Goal: Information Seeking & Learning: Learn about a topic

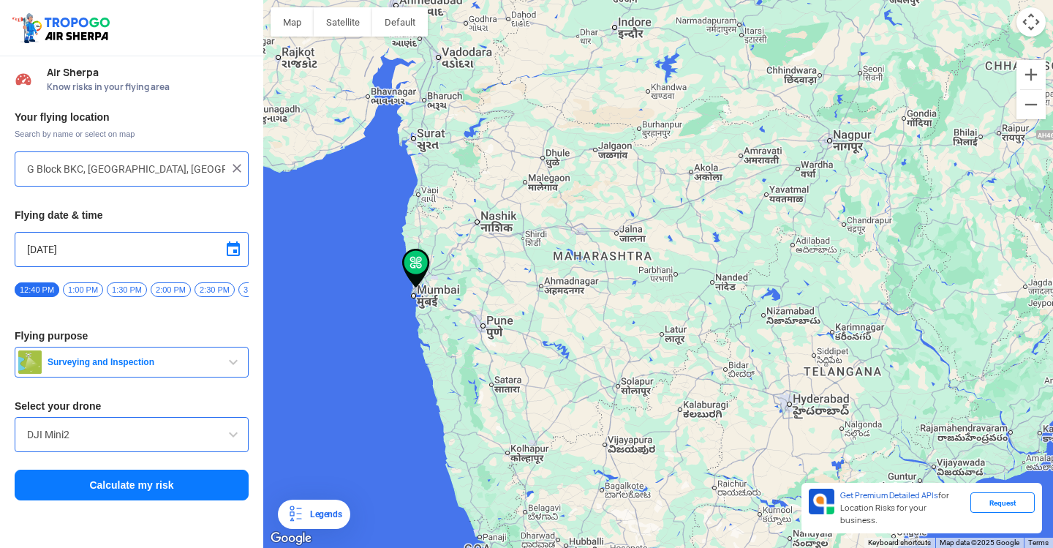
drag, startPoint x: 408, startPoint y: 360, endPoint x: 599, endPoint y: 274, distance: 209.5
click at [599, 274] on div at bounding box center [658, 274] width 790 height 548
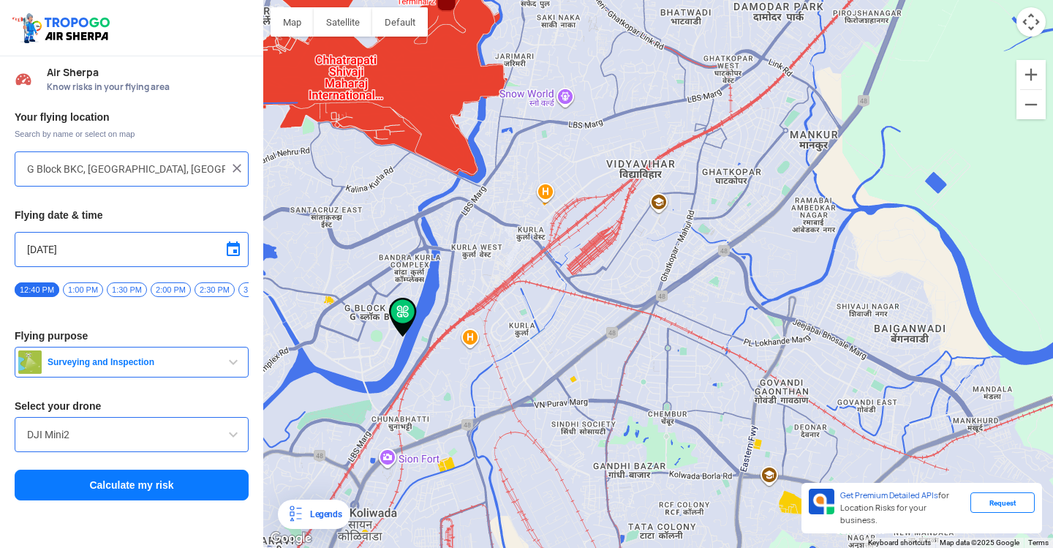
drag, startPoint x: 419, startPoint y: 210, endPoint x: 448, endPoint y: 253, distance: 52.1
click at [449, 256] on div at bounding box center [658, 274] width 790 height 548
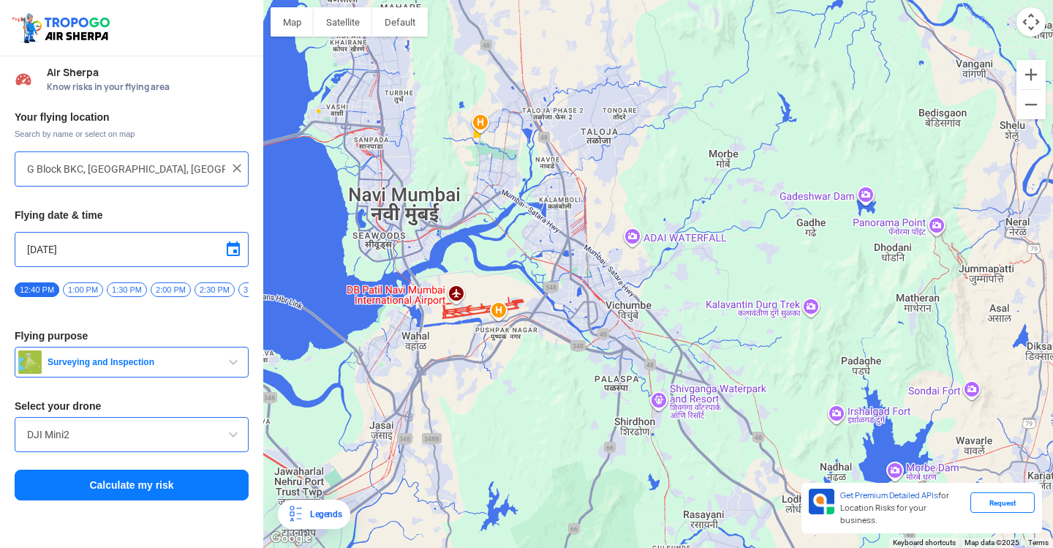
drag, startPoint x: 892, startPoint y: 386, endPoint x: 526, endPoint y: 265, distance: 386.1
click at [526, 265] on div at bounding box center [658, 274] width 790 height 548
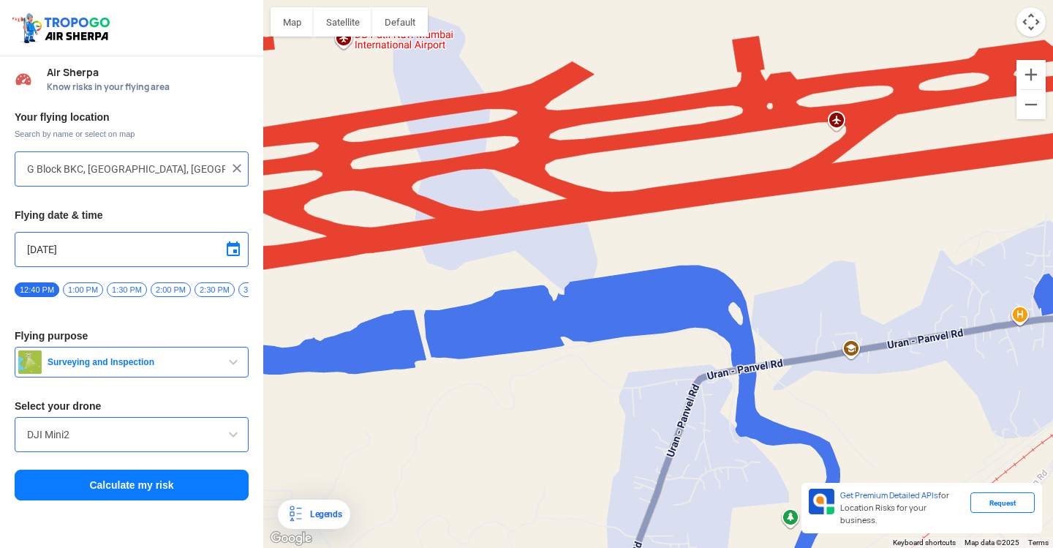
click at [532, 221] on div at bounding box center [658, 274] width 790 height 548
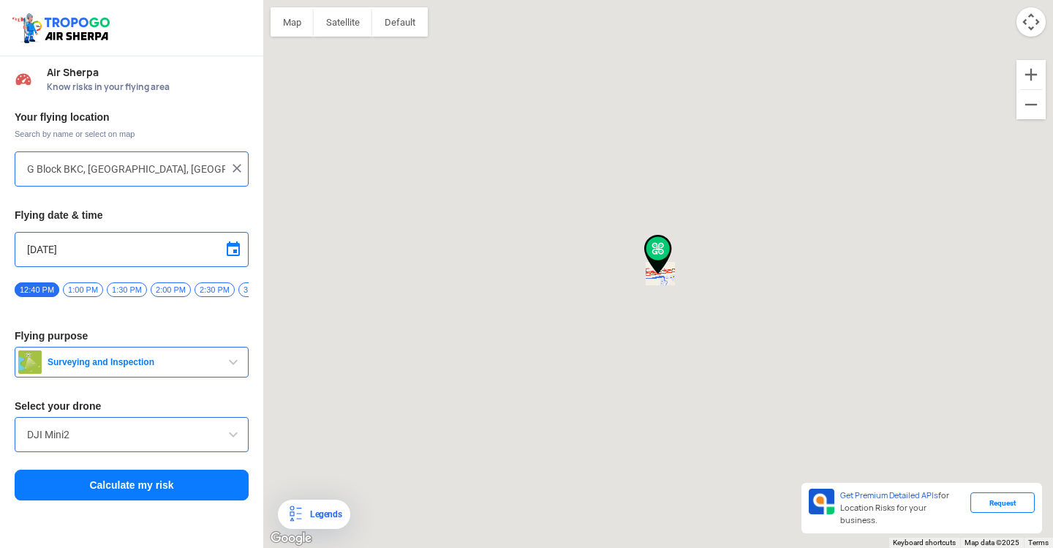
type input "Navi [GEOGRAPHIC_DATA], [GEOGRAPHIC_DATA], [GEOGRAPHIC_DATA]"
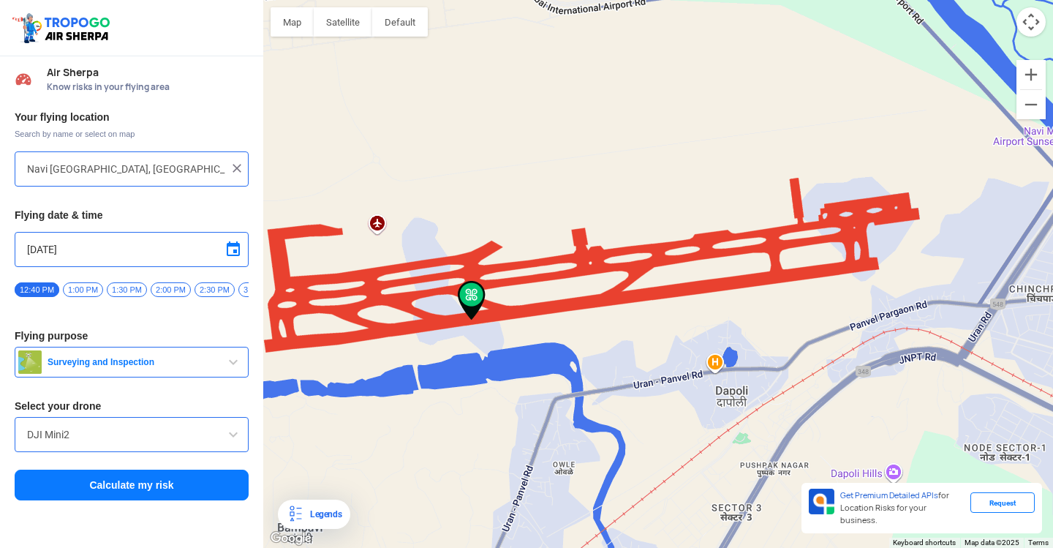
drag, startPoint x: 745, startPoint y: 285, endPoint x: 868, endPoint y: 410, distance: 175.3
click at [936, 413] on div at bounding box center [658, 274] width 790 height 548
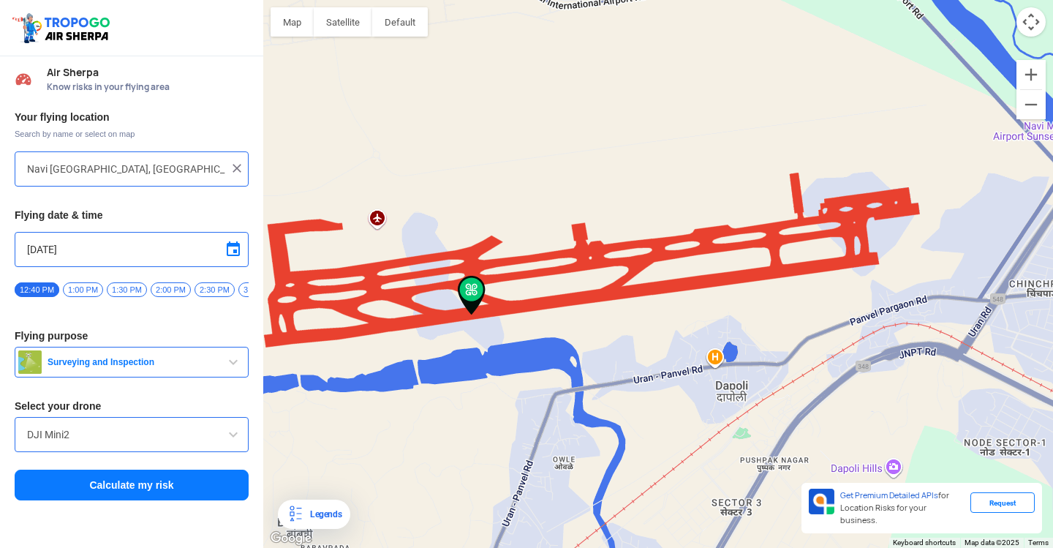
click at [94, 434] on input "DJI Mini2" at bounding box center [131, 435] width 209 height 18
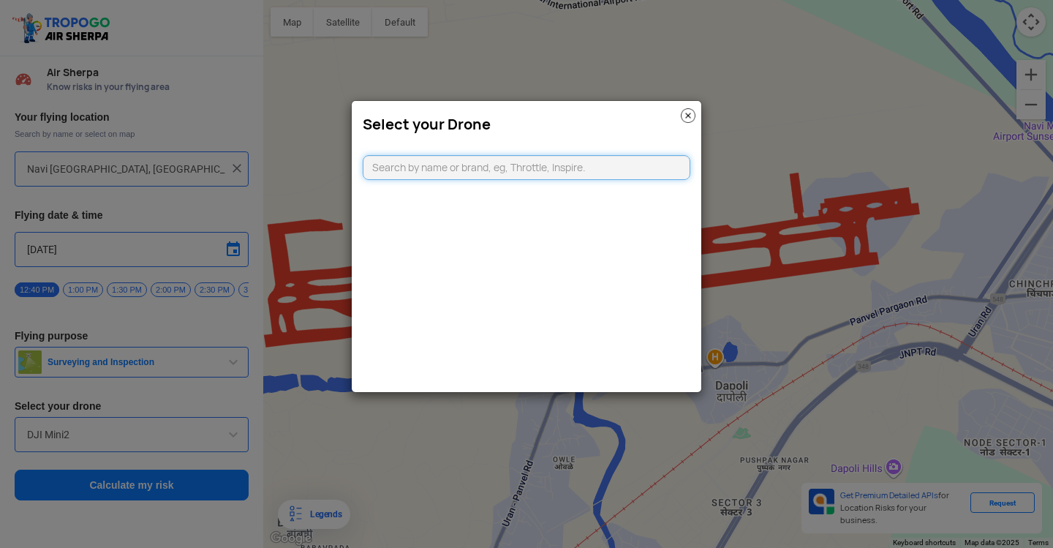
click at [451, 173] on input "text" at bounding box center [527, 167] width 328 height 25
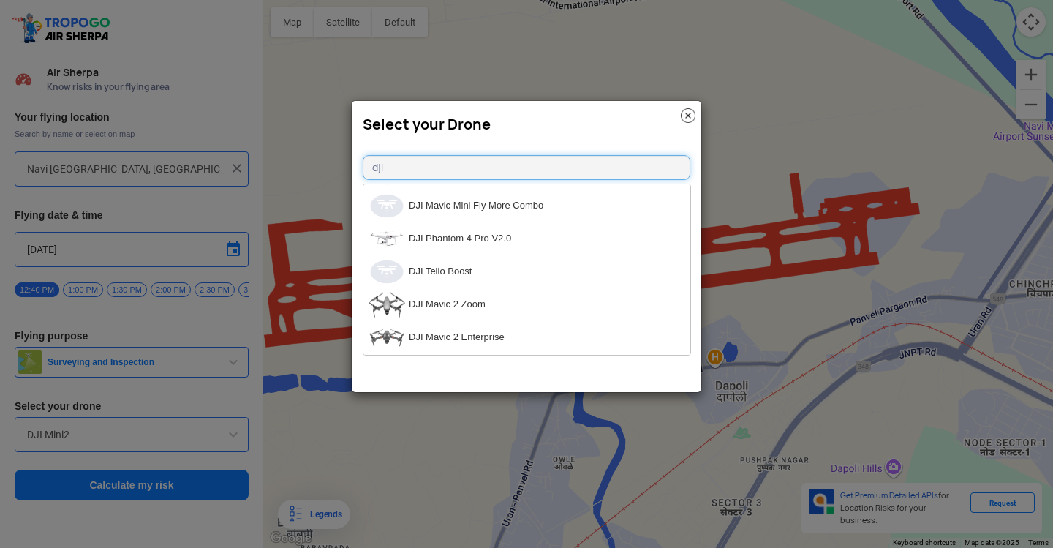
scroll to position [733, 0]
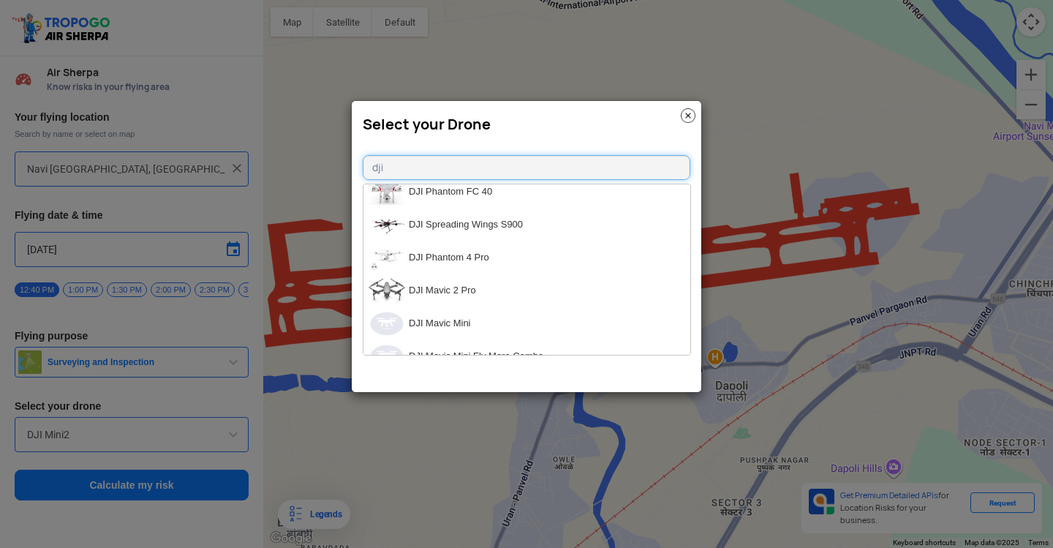
type input "dji"
click at [210, 410] on modal-container "Select your Drone dji DJI Matrice 200 V2 DJI Ryze Tello Drone EDU DJI Mavic Air…" at bounding box center [526, 274] width 1053 height 548
click at [688, 117] on img at bounding box center [688, 115] width 15 height 15
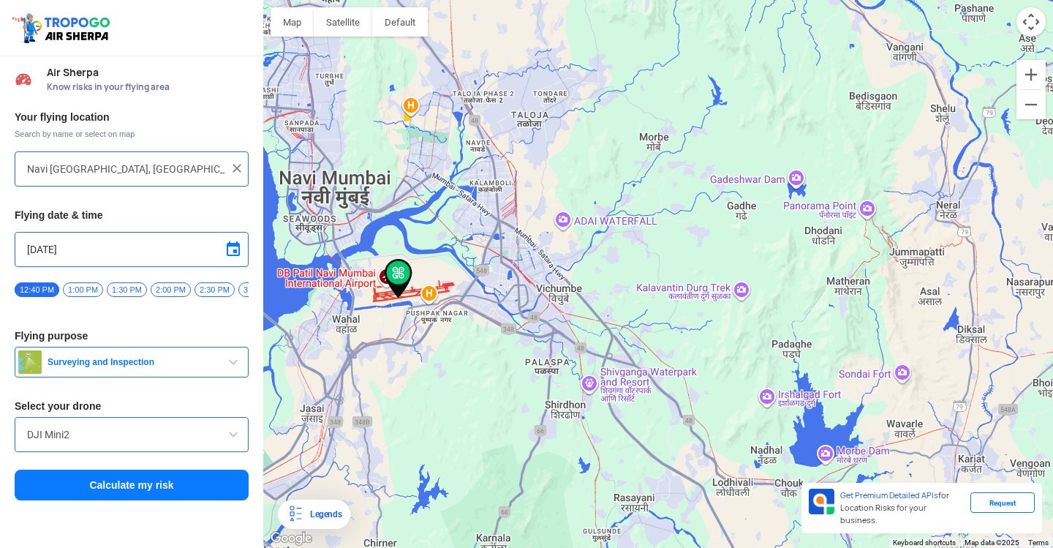
drag, startPoint x: 662, startPoint y: 257, endPoint x: 504, endPoint y: 298, distance: 163.2
click at [505, 298] on div at bounding box center [658, 274] width 790 height 548
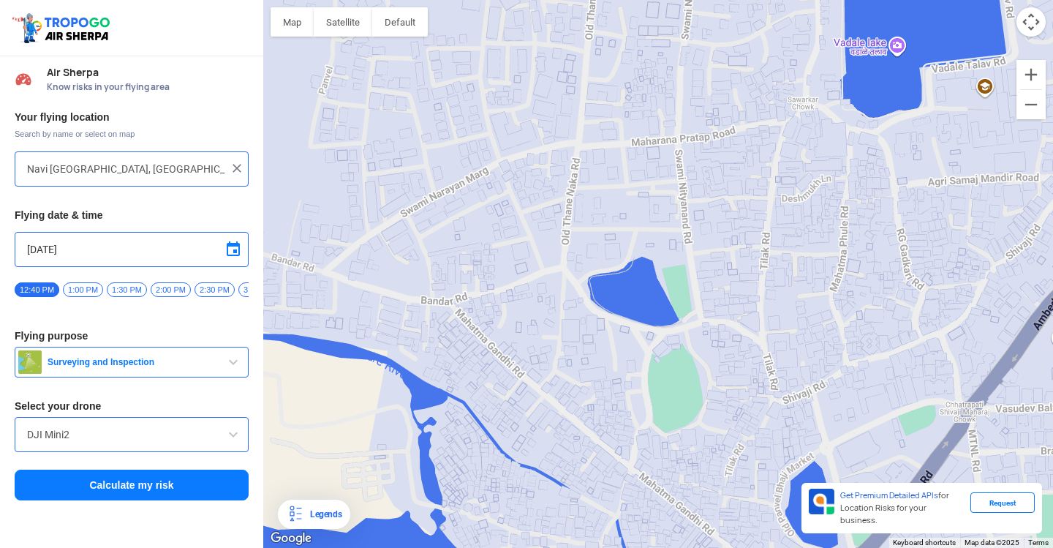
drag, startPoint x: 405, startPoint y: 254, endPoint x: 460, endPoint y: 206, distance: 73.6
click at [460, 206] on div at bounding box center [658, 274] width 790 height 548
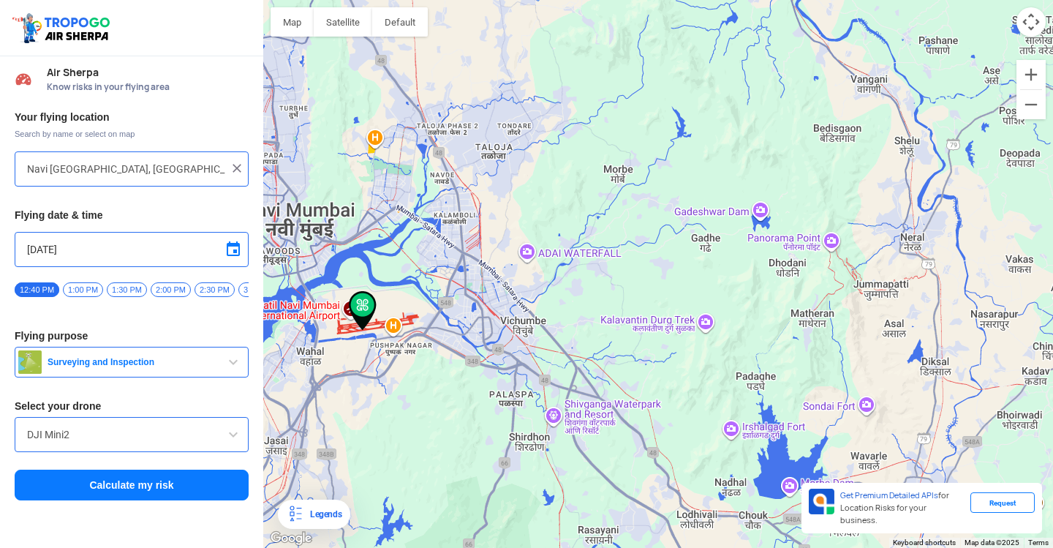
drag, startPoint x: 509, startPoint y: 194, endPoint x: 508, endPoint y: 305, distance: 111.2
click at [508, 305] on div at bounding box center [658, 274] width 790 height 548
click at [114, 77] on span "Air Sherpa" at bounding box center [148, 73] width 202 height 12
click at [64, 69] on span "Air Sherpa" at bounding box center [148, 73] width 202 height 12
click at [20, 83] on img at bounding box center [24, 79] width 18 height 18
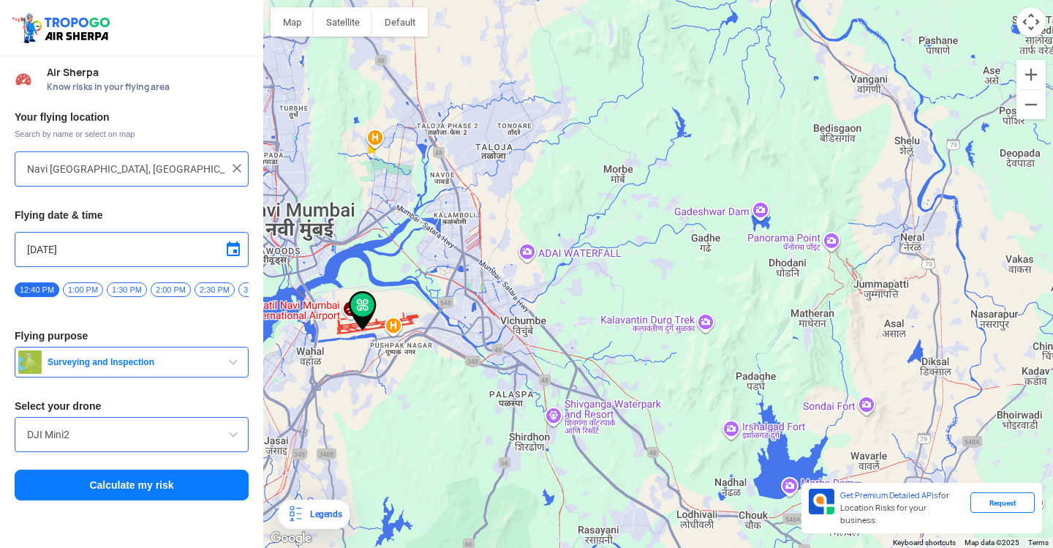
click at [186, 364] on span "Surveying and Inspection" at bounding box center [133, 362] width 183 height 12
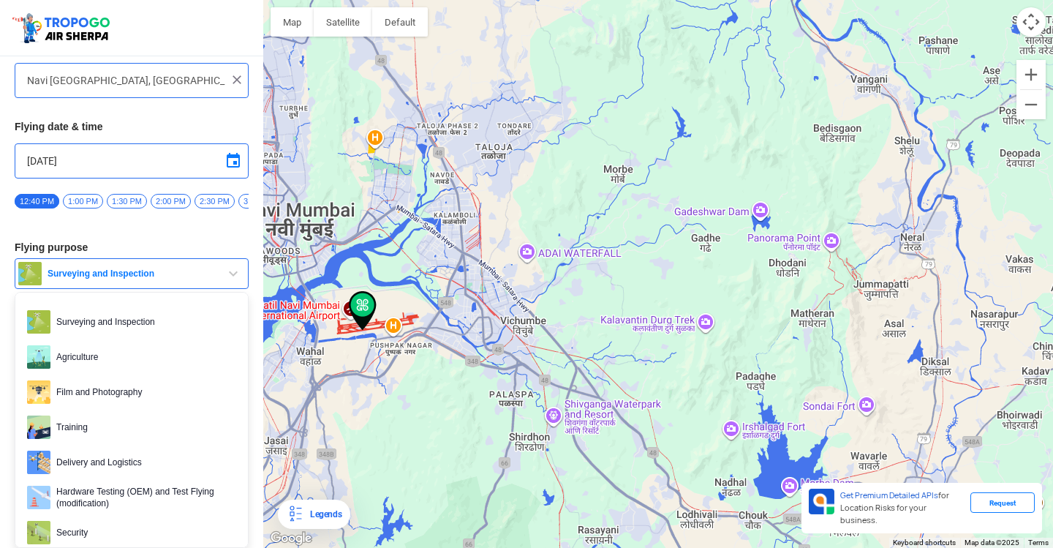
scroll to position [94, 0]
click at [146, 391] on span "Film and Photography" at bounding box center [143, 391] width 186 height 23
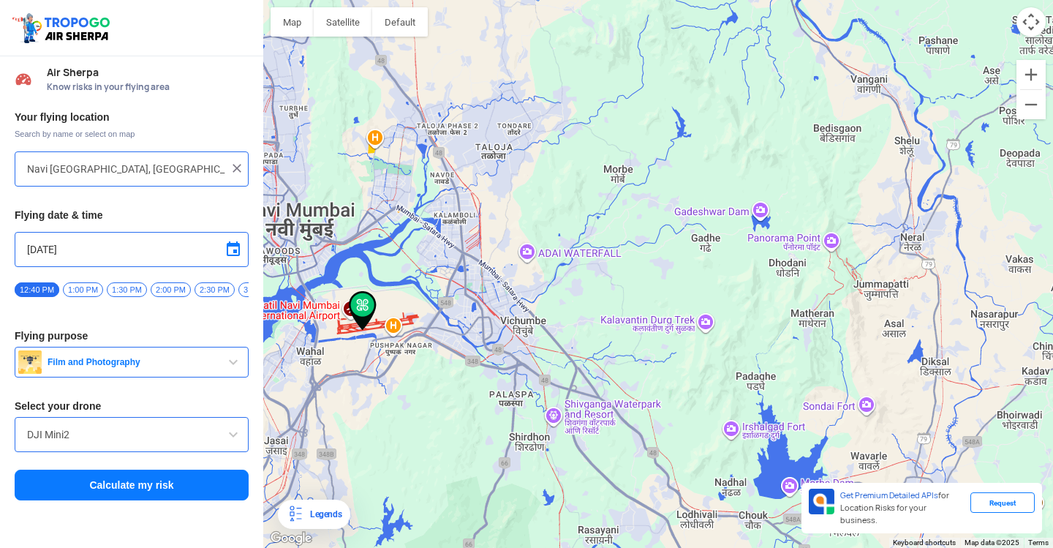
click at [153, 365] on span "Film and Photography" at bounding box center [133, 362] width 183 height 12
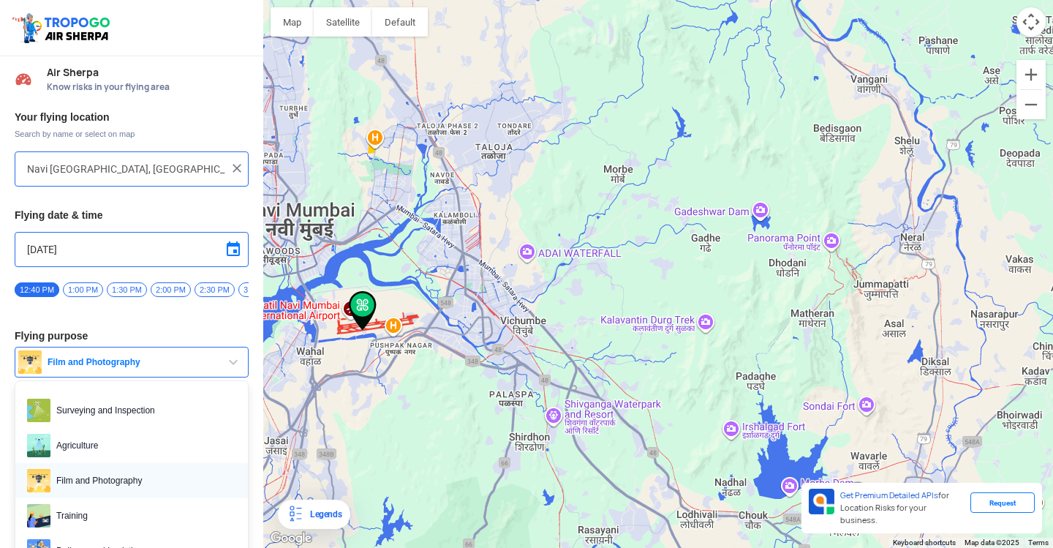
click at [102, 485] on span "Film and Photography" at bounding box center [143, 480] width 186 height 23
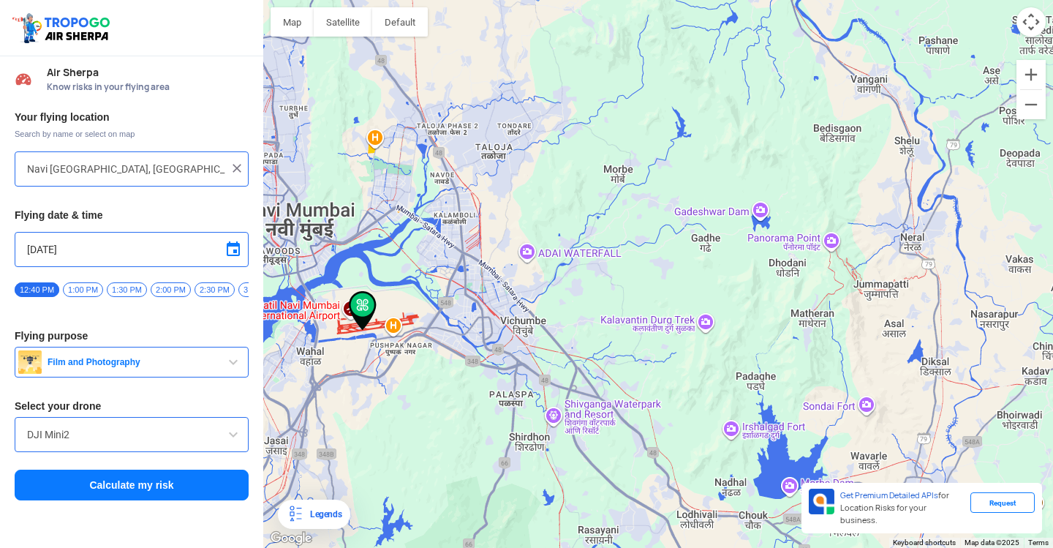
click at [410, 423] on div at bounding box center [658, 274] width 790 height 548
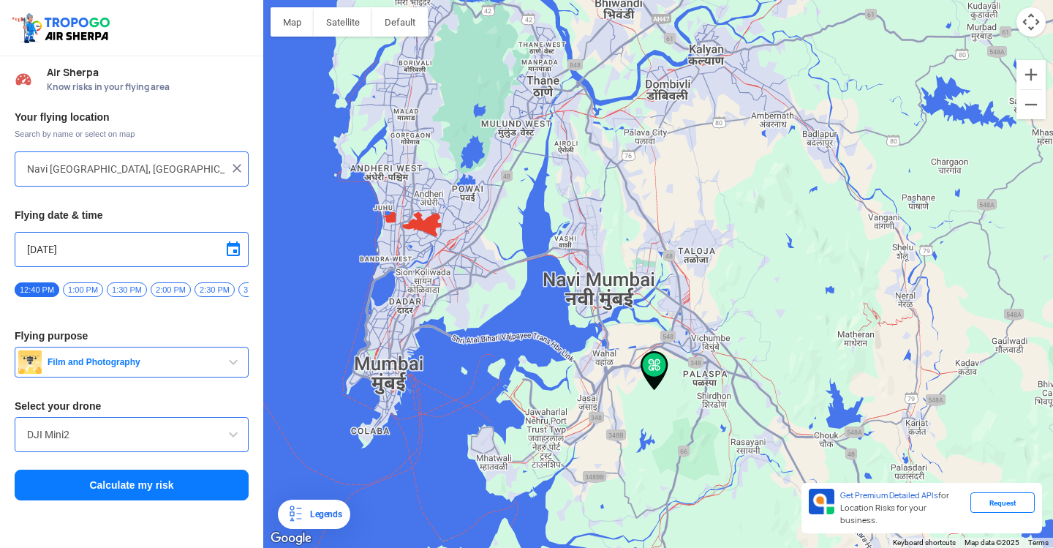
drag, startPoint x: 361, startPoint y: 235, endPoint x: 413, endPoint y: 266, distance: 61.0
click at [413, 266] on div at bounding box center [658, 274] width 790 height 548
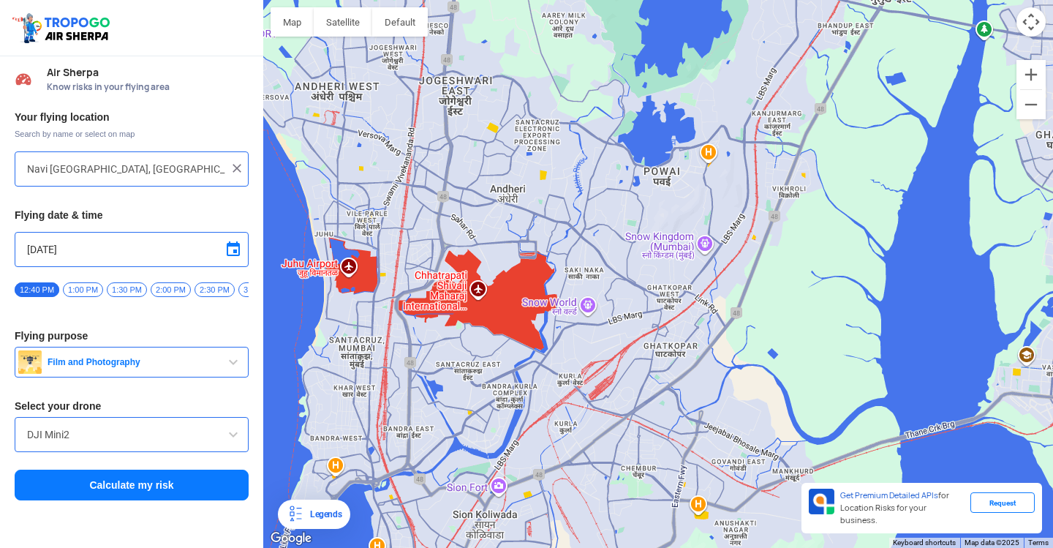
drag, startPoint x: 593, startPoint y: 309, endPoint x: 508, endPoint y: 322, distance: 86.5
click at [508, 322] on div at bounding box center [658, 274] width 790 height 548
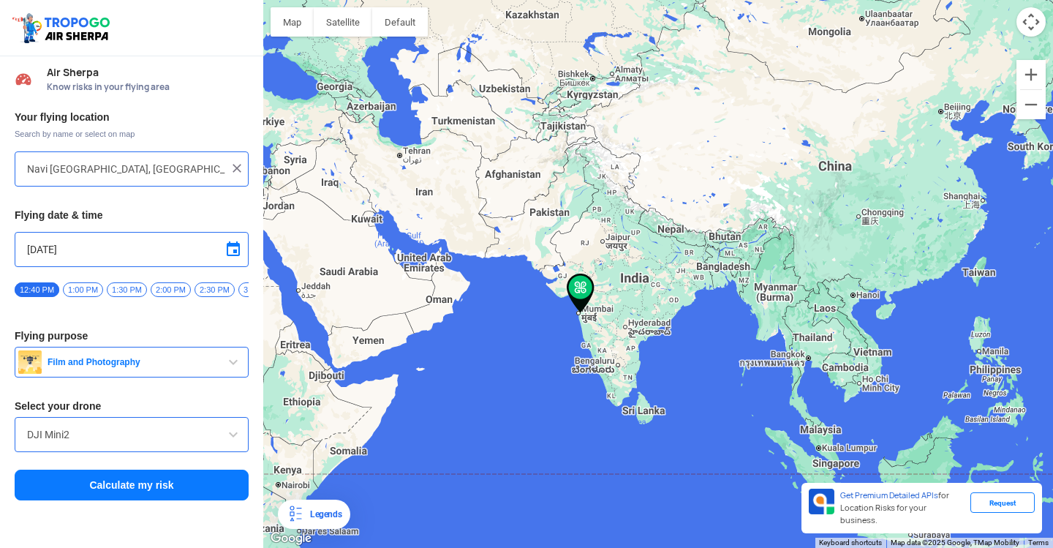
drag, startPoint x: 642, startPoint y: 281, endPoint x: 622, endPoint y: 332, distance: 54.9
click at [622, 332] on div at bounding box center [658, 274] width 790 height 548
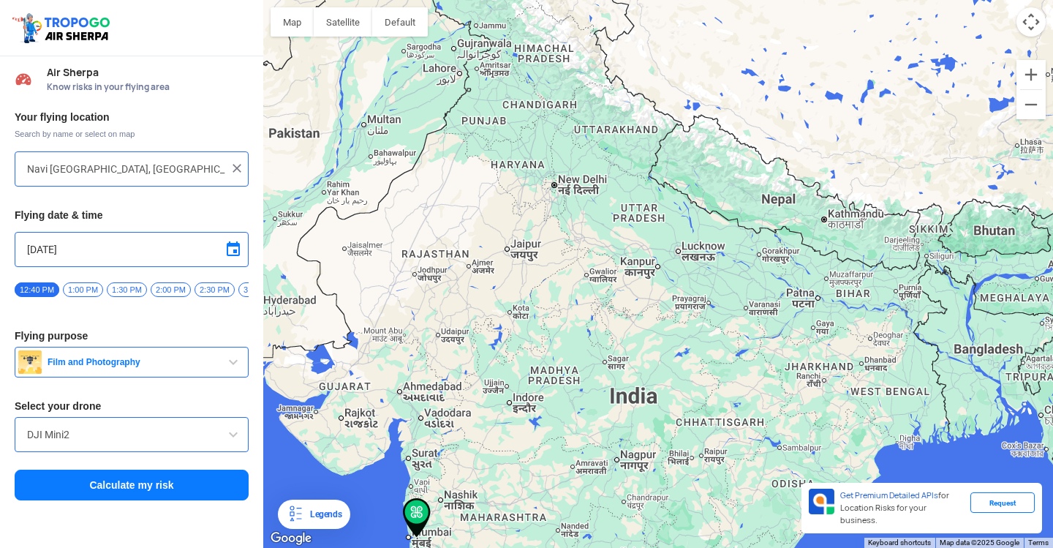
drag, startPoint x: 563, startPoint y: 206, endPoint x: 553, endPoint y: 248, distance: 42.9
click at [553, 248] on div at bounding box center [658, 274] width 790 height 548
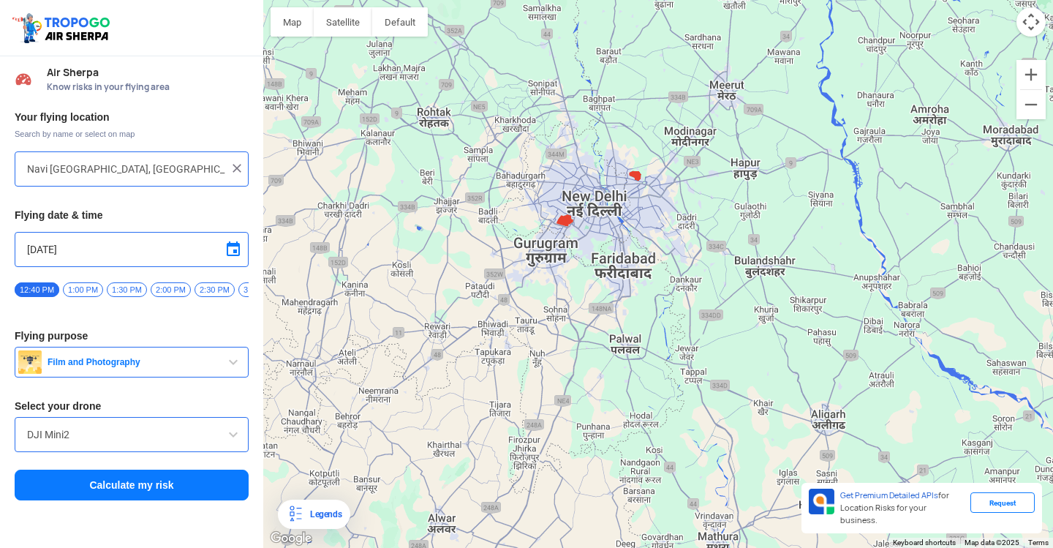
drag, startPoint x: 607, startPoint y: 170, endPoint x: 576, endPoint y: 285, distance: 118.4
click at [577, 285] on div at bounding box center [658, 274] width 790 height 548
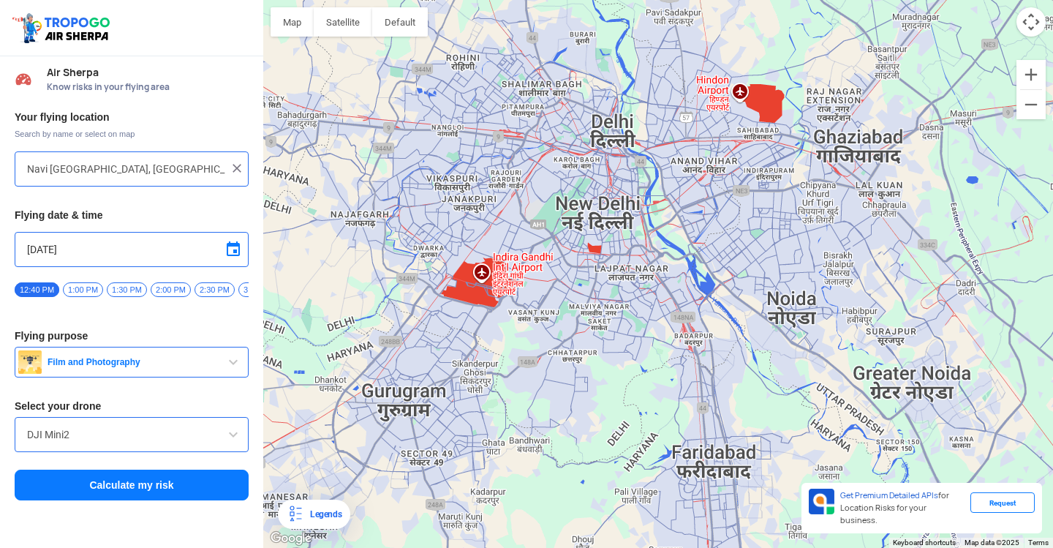
drag, startPoint x: 722, startPoint y: 146, endPoint x: 637, endPoint y: 224, distance: 114.9
click at [637, 224] on div at bounding box center [658, 274] width 790 height 548
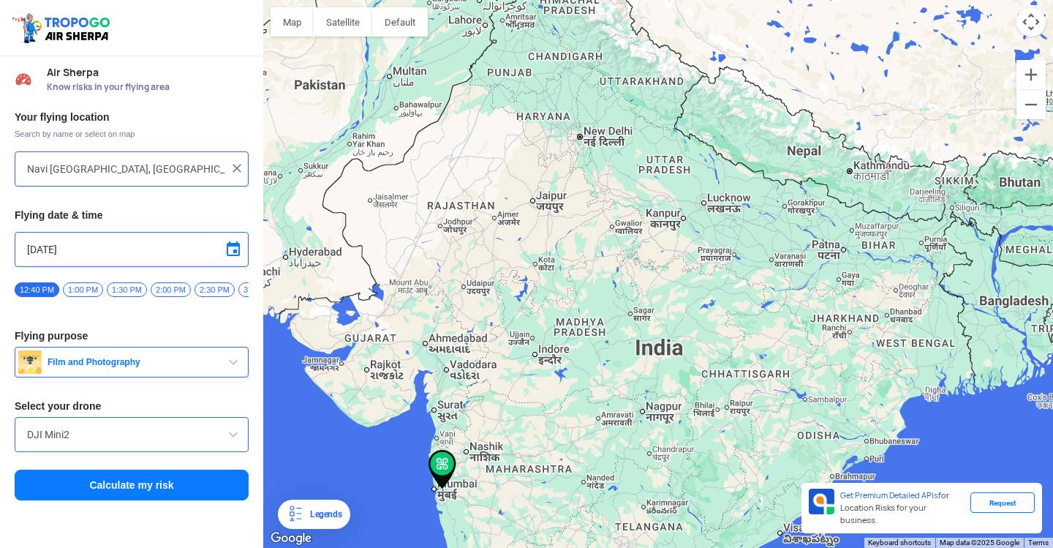
drag, startPoint x: 442, startPoint y: 394, endPoint x: 658, endPoint y: 285, distance: 242.1
click at [658, 285] on div at bounding box center [658, 274] width 790 height 548
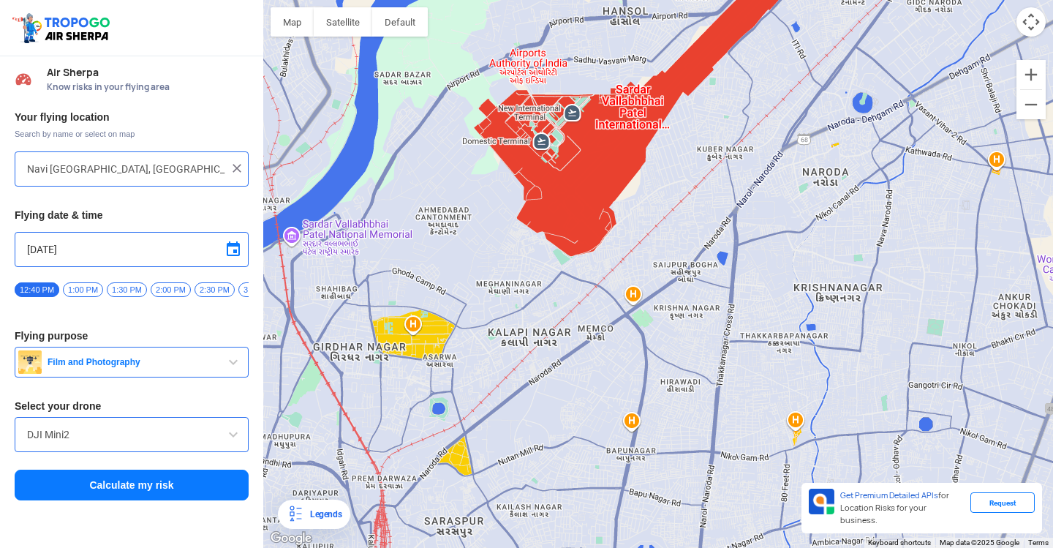
drag, startPoint x: 366, startPoint y: 312, endPoint x: 470, endPoint y: 262, distance: 116.1
click at [470, 262] on div at bounding box center [658, 274] width 790 height 548
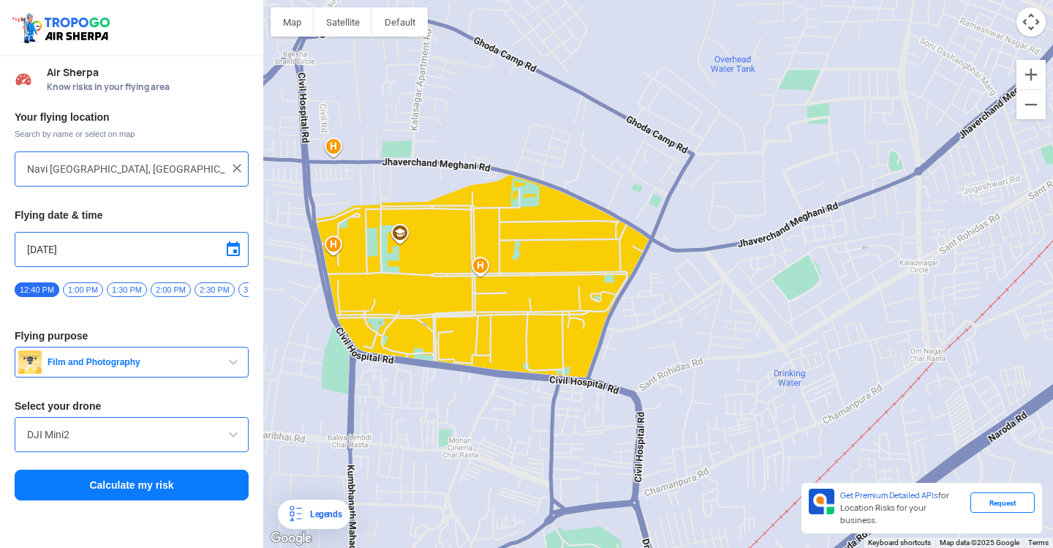
drag, startPoint x: 437, startPoint y: 343, endPoint x: 511, endPoint y: 260, distance: 110.4
click at [511, 260] on div at bounding box center [658, 274] width 790 height 548
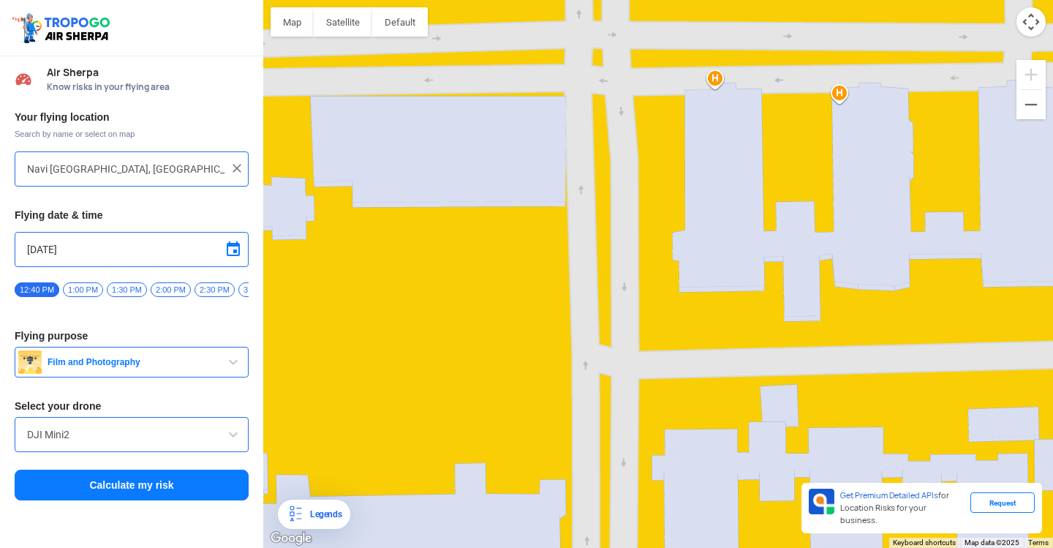
click at [710, 85] on div at bounding box center [658, 274] width 790 height 548
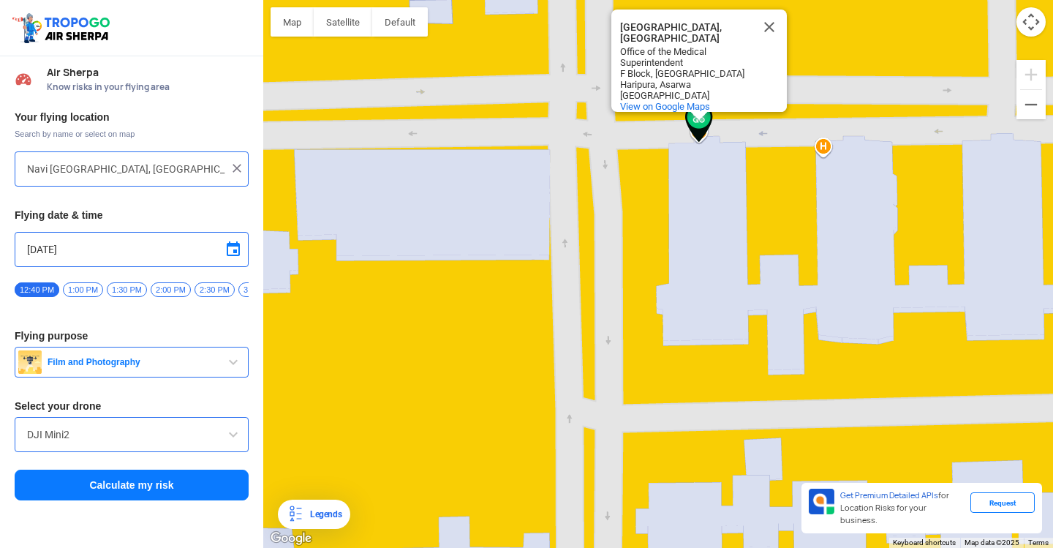
type input "Office of the Medical Superintendent, [GEOGRAPHIC_DATA], [GEOGRAPHIC_DATA], [GE…"
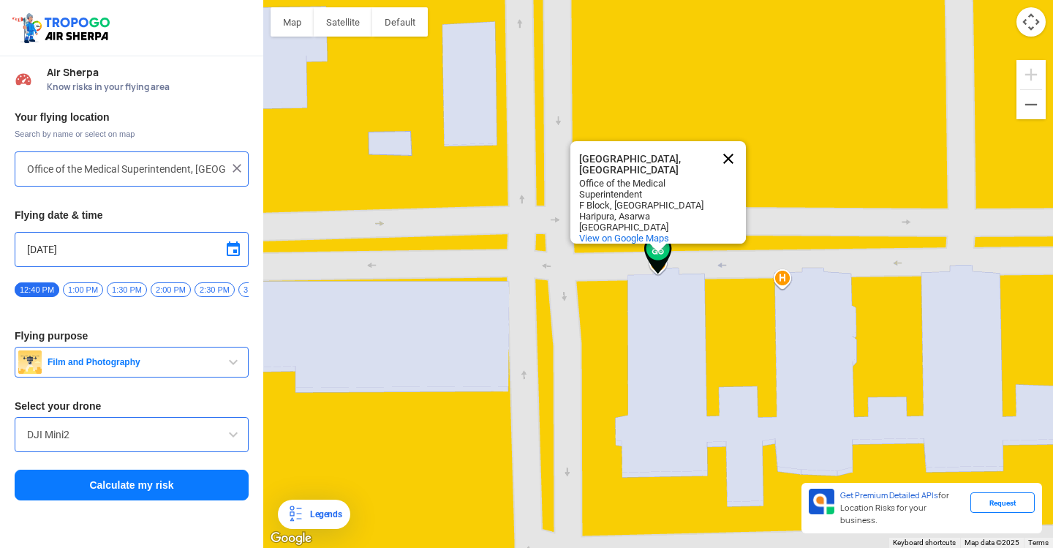
click at [729, 148] on button "Close" at bounding box center [728, 158] width 35 height 35
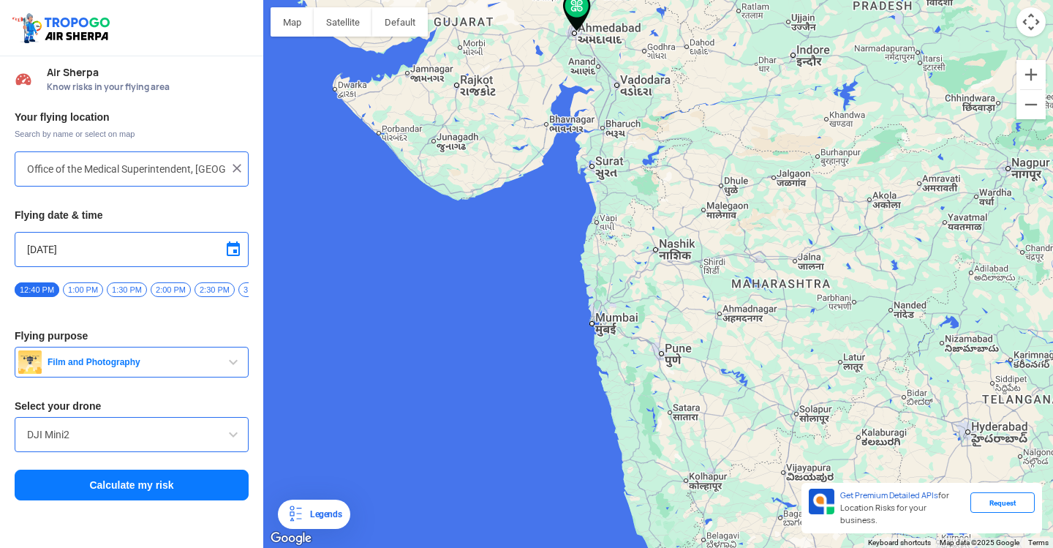
drag, startPoint x: 680, startPoint y: 372, endPoint x: 669, endPoint y: 151, distance: 221.9
click at [668, 155] on div at bounding box center [658, 274] width 790 height 548
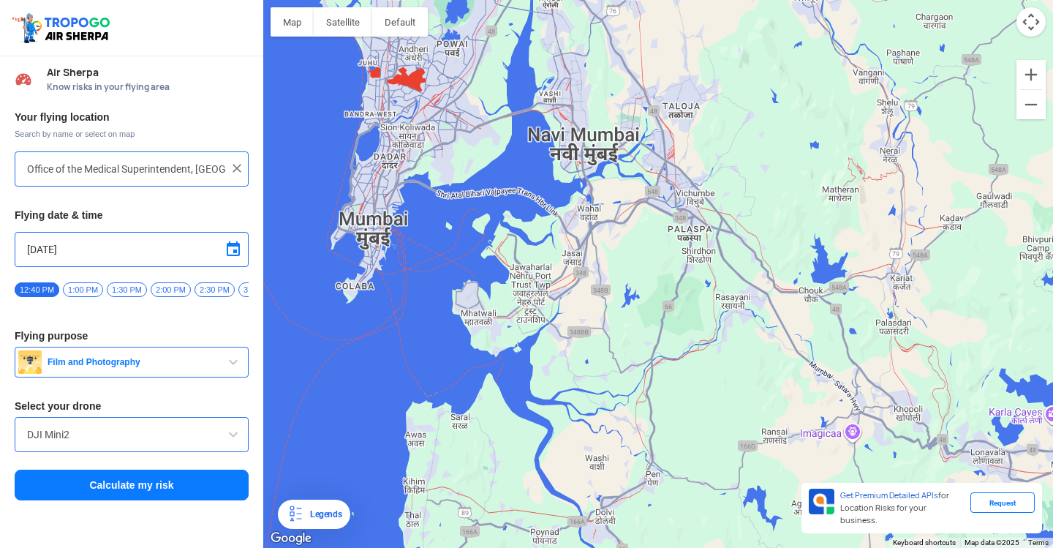
drag, startPoint x: 778, startPoint y: 375, endPoint x: 631, endPoint y: 257, distance: 188.3
click at [631, 257] on div at bounding box center [658, 274] width 790 height 548
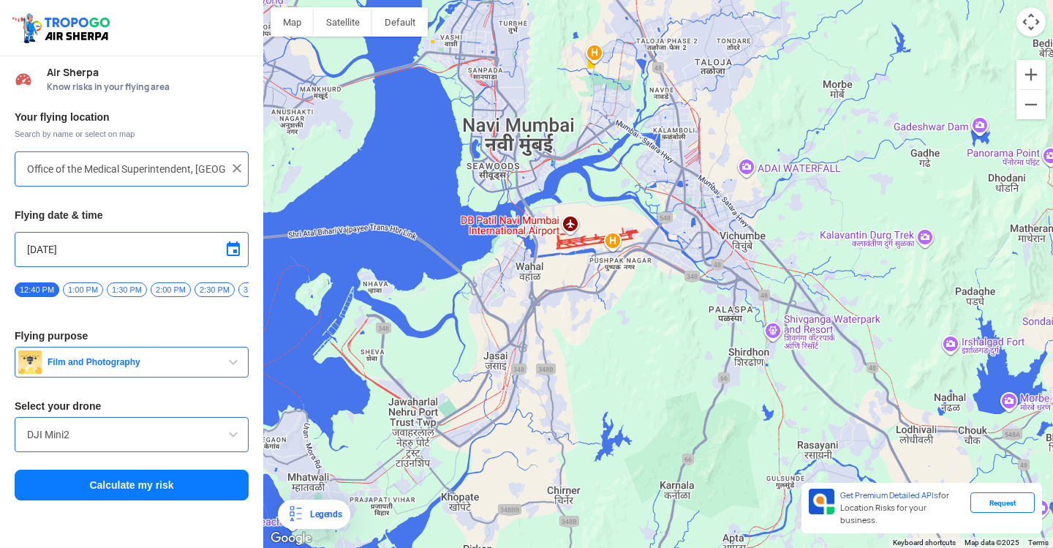
drag, startPoint x: 750, startPoint y: 246, endPoint x: 675, endPoint y: 230, distance: 76.2
click at [675, 230] on div at bounding box center [658, 274] width 790 height 548
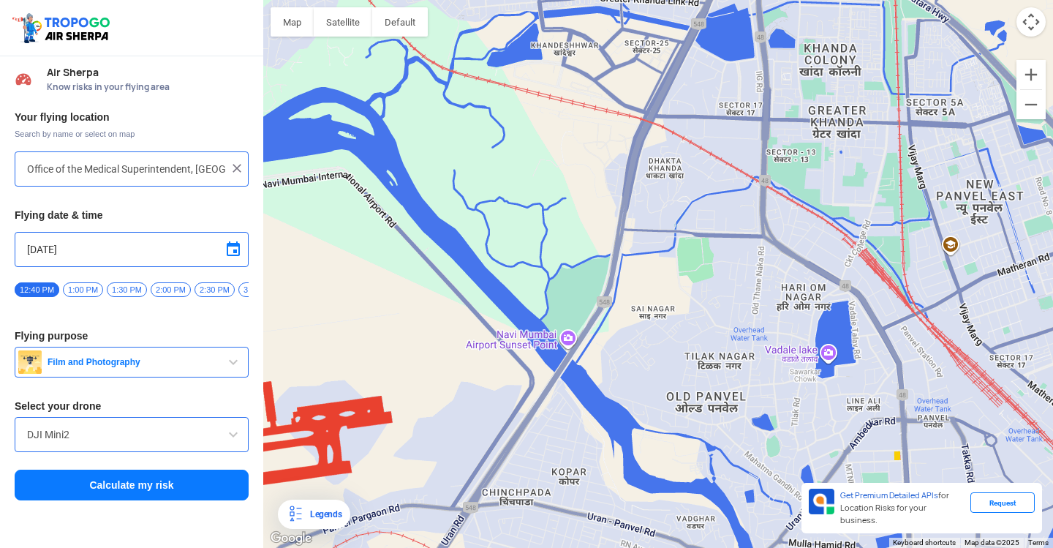
drag, startPoint x: 710, startPoint y: 151, endPoint x: 617, endPoint y: 61, distance: 129.8
click at [613, 63] on div at bounding box center [658, 274] width 790 height 548
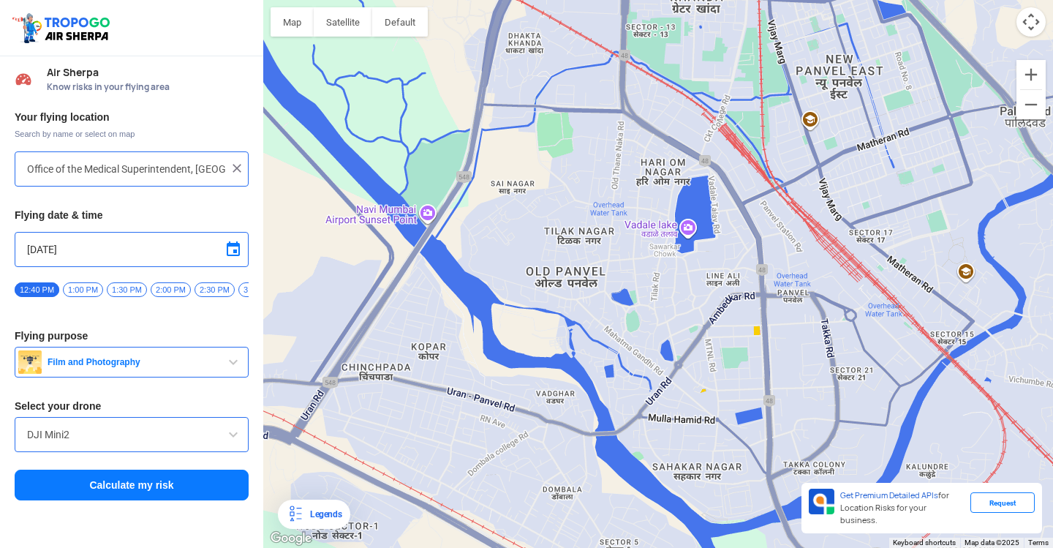
drag, startPoint x: 840, startPoint y: 419, endPoint x: 691, endPoint y: 288, distance: 198.5
click at [691, 288] on div at bounding box center [658, 274] width 790 height 548
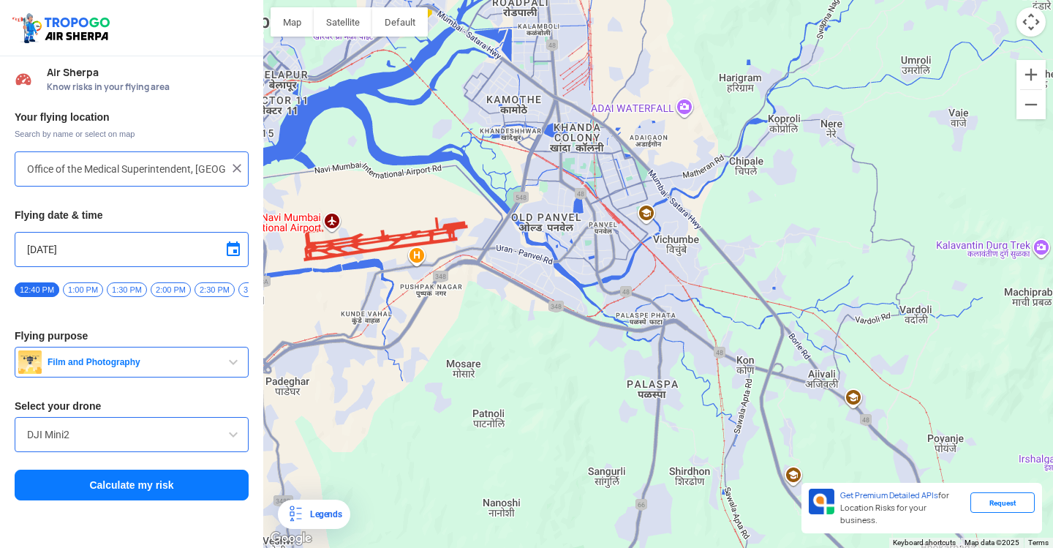
drag, startPoint x: 777, startPoint y: 220, endPoint x: 603, endPoint y: 227, distance: 174.2
click at [603, 227] on div at bounding box center [658, 274] width 790 height 548
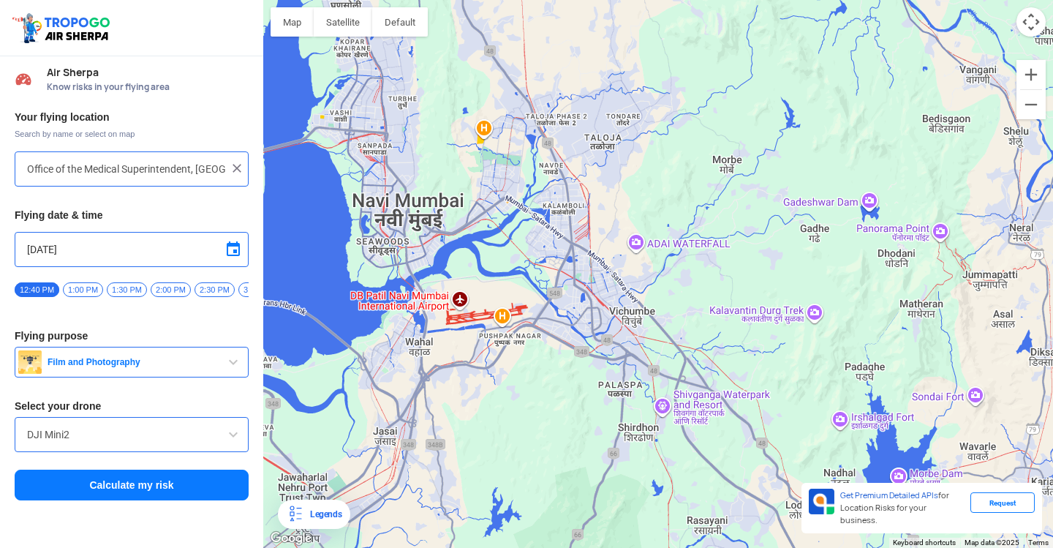
drag, startPoint x: 595, startPoint y: 218, endPoint x: 603, endPoint y: 331, distance: 112.9
click at [603, 331] on div at bounding box center [658, 274] width 790 height 548
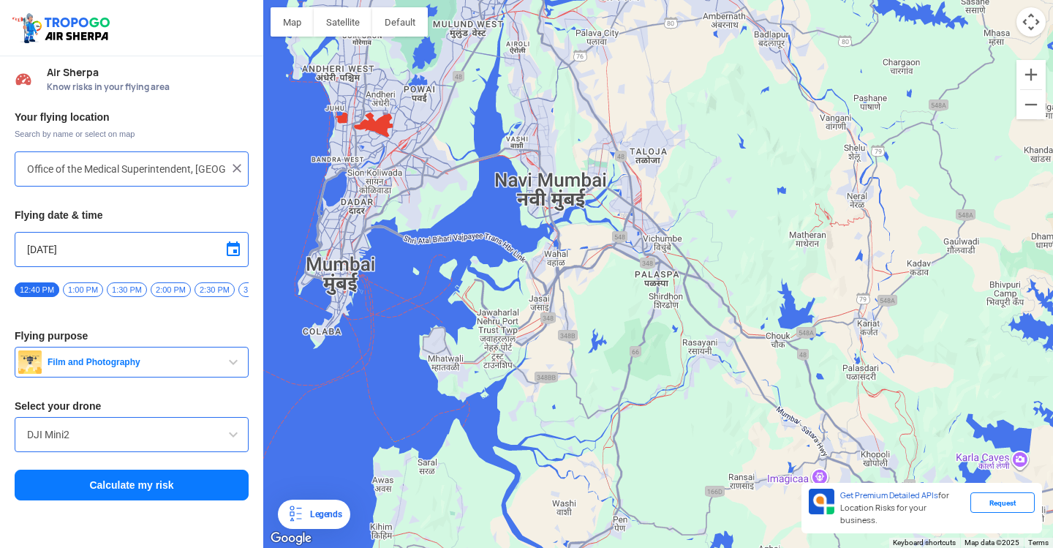
drag, startPoint x: 715, startPoint y: 226, endPoint x: 663, endPoint y: 302, distance: 92.1
click at [663, 302] on div at bounding box center [658, 274] width 790 height 548
